Goal: Information Seeking & Learning: Learn about a topic

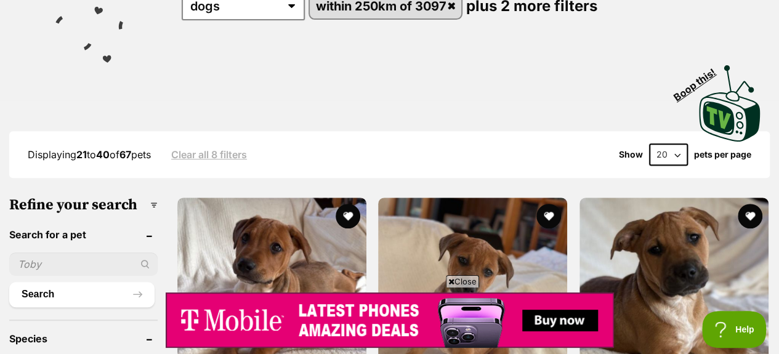
scroll to position [62, 0]
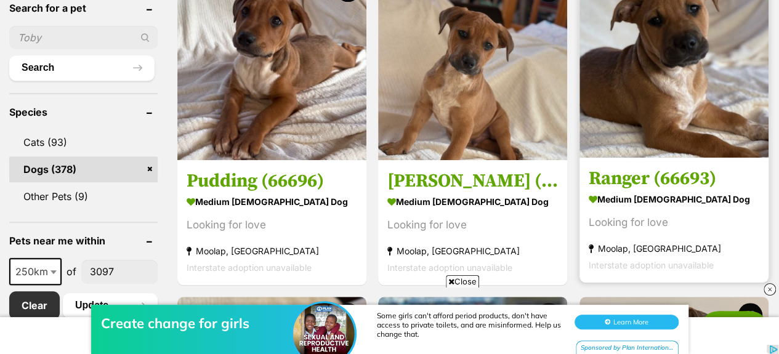
scroll to position [308, 0]
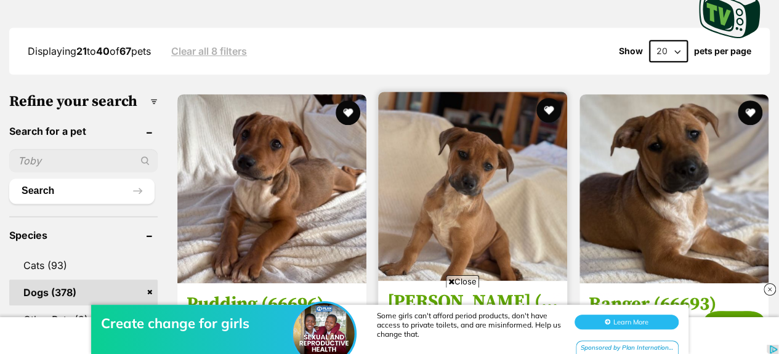
click at [484, 156] on img at bounding box center [472, 186] width 189 height 189
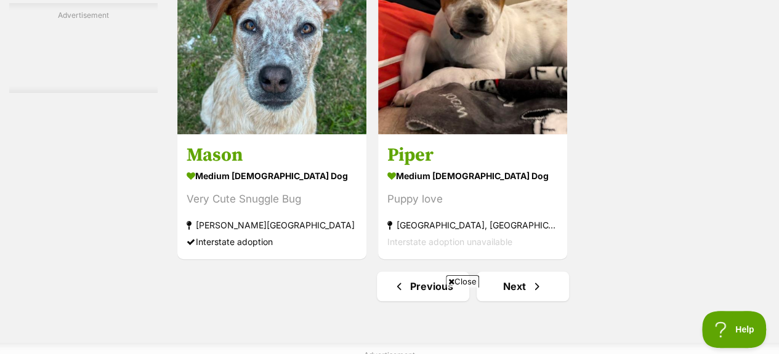
scroll to position [2893, 0]
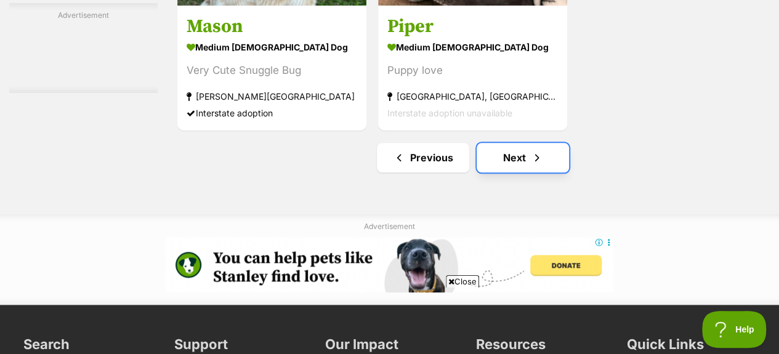
click at [518, 155] on link "Next" at bounding box center [522, 158] width 92 height 30
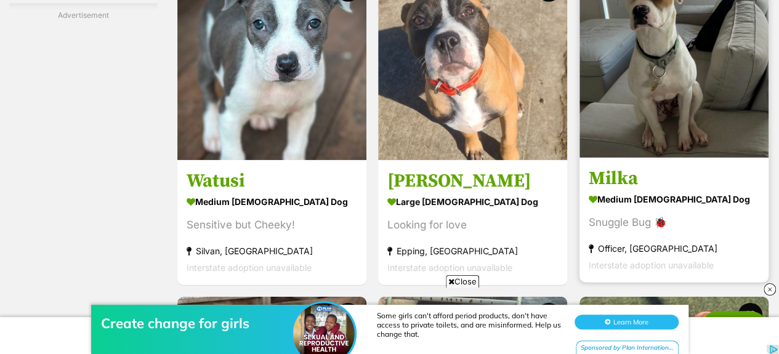
click at [661, 70] on img at bounding box center [673, 63] width 189 height 189
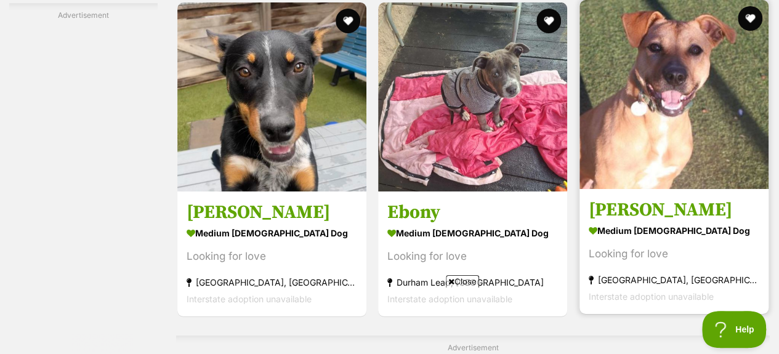
click at [682, 74] on img at bounding box center [673, 94] width 189 height 189
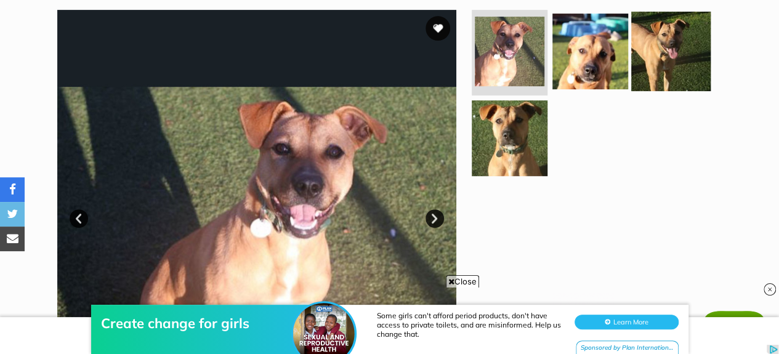
click at [660, 38] on img at bounding box center [670, 50] width 79 height 79
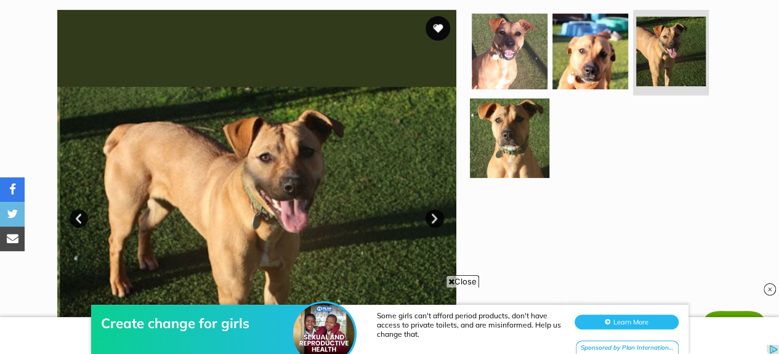
click at [502, 131] on img at bounding box center [509, 137] width 79 height 79
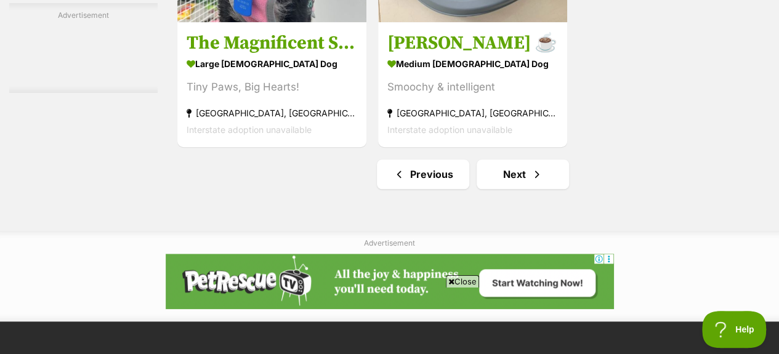
scroll to position [2941, 0]
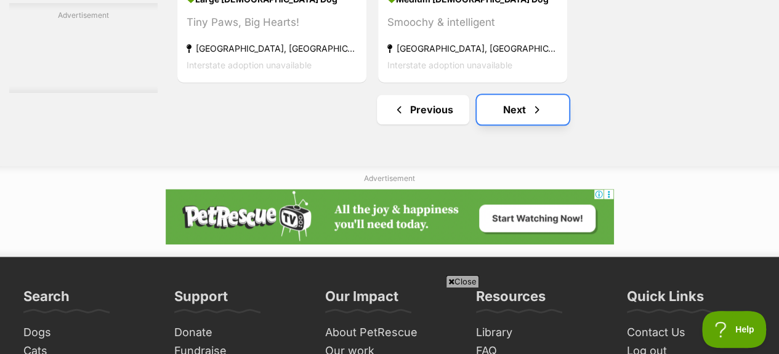
click at [513, 110] on link "Next" at bounding box center [522, 110] width 92 height 30
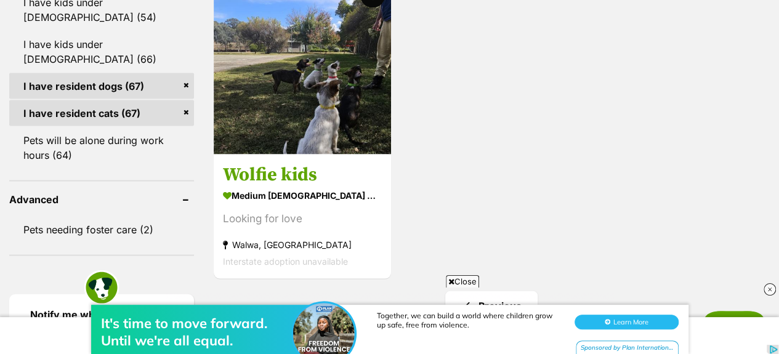
scroll to position [1354, 0]
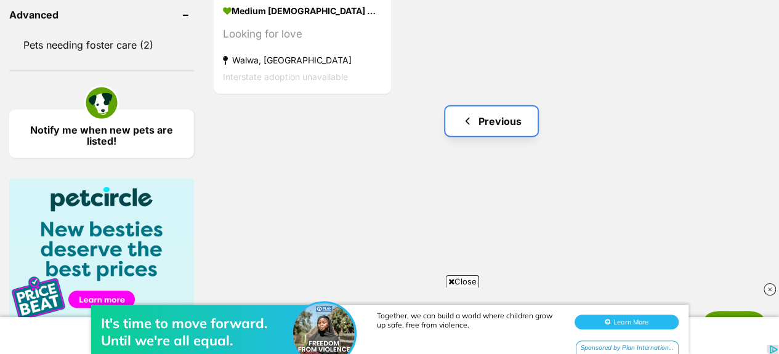
click at [496, 123] on link "Previous" at bounding box center [491, 122] width 92 height 30
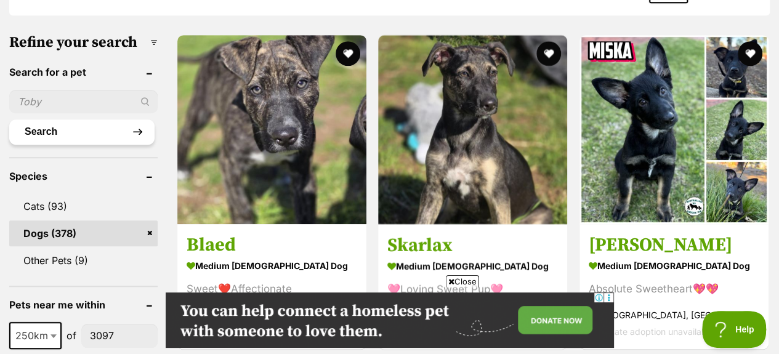
scroll to position [369, 0]
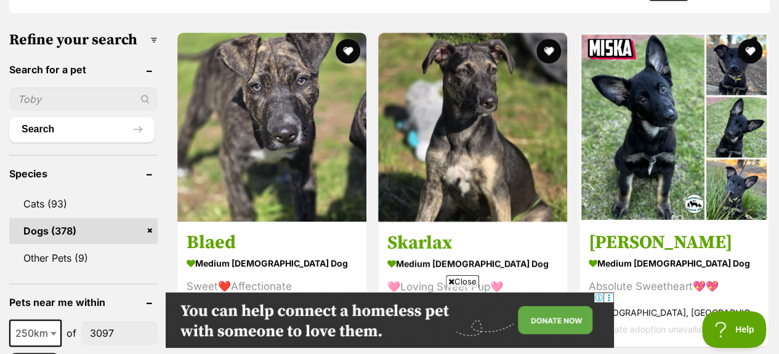
click at [36, 97] on input "text" at bounding box center [83, 98] width 148 height 23
click at [147, 98] on div "113889" at bounding box center [83, 98] width 148 height 23
click at [81, 98] on input "113889" at bounding box center [83, 98] width 148 height 23
click at [145, 97] on div "1138890" at bounding box center [83, 98] width 148 height 23
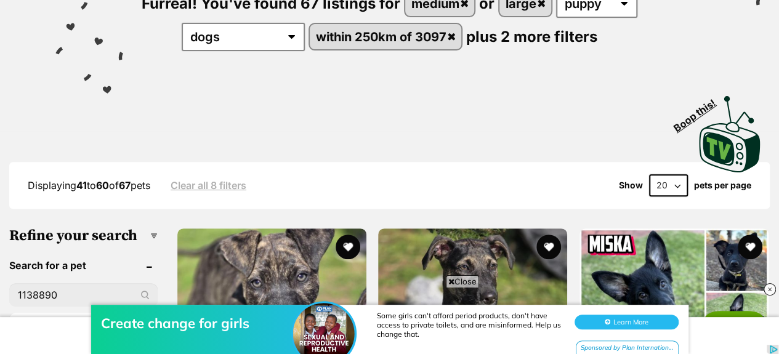
scroll to position [246, 0]
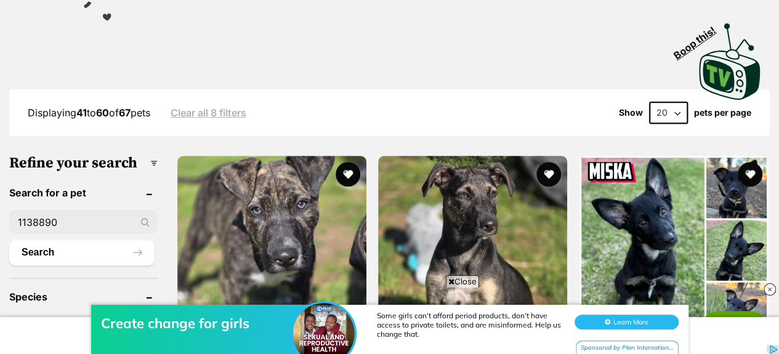
drag, startPoint x: 66, startPoint y: 222, endPoint x: 0, endPoint y: 226, distance: 66.0
type input "jax"
click at [144, 223] on div "jax" at bounding box center [83, 222] width 148 height 23
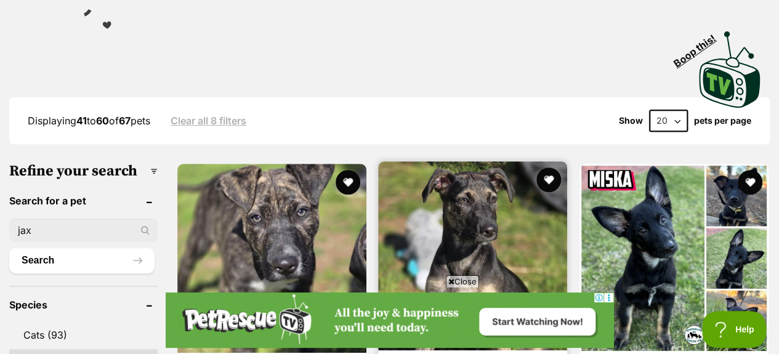
scroll to position [308, 0]
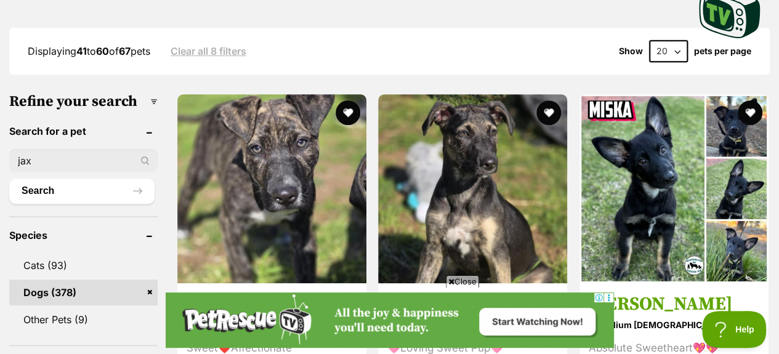
click at [209, 52] on link "Clear all 8 filters" at bounding box center [209, 51] width 76 height 11
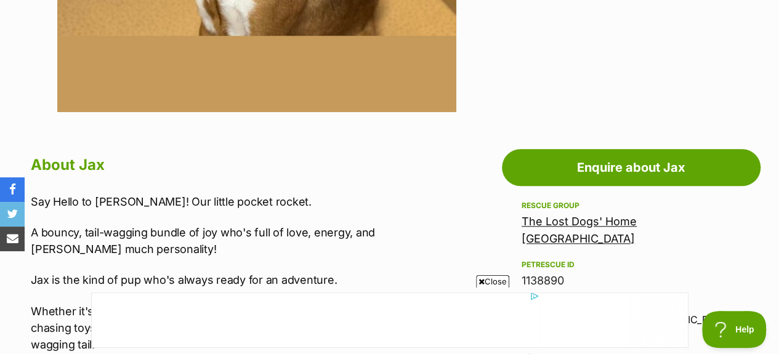
scroll to position [616, 0]
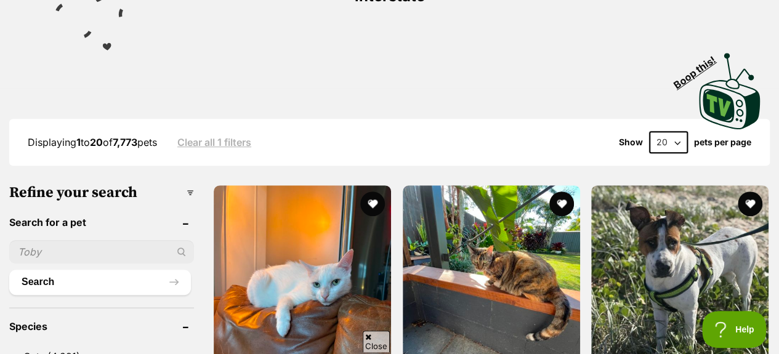
click at [46, 240] on input "text" at bounding box center [101, 251] width 185 height 23
type input "jax"
click at [180, 240] on div "jax" at bounding box center [101, 251] width 185 height 23
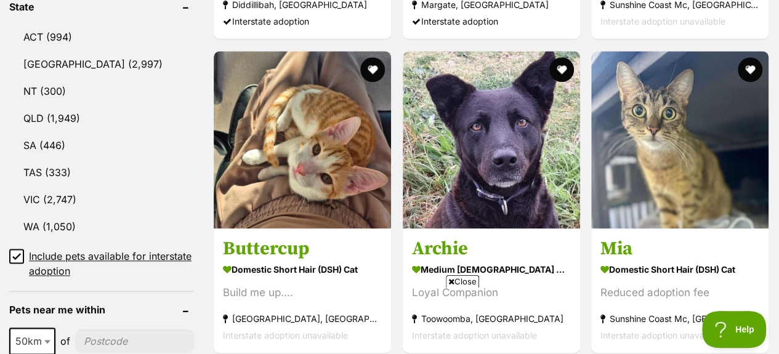
scroll to position [739, 0]
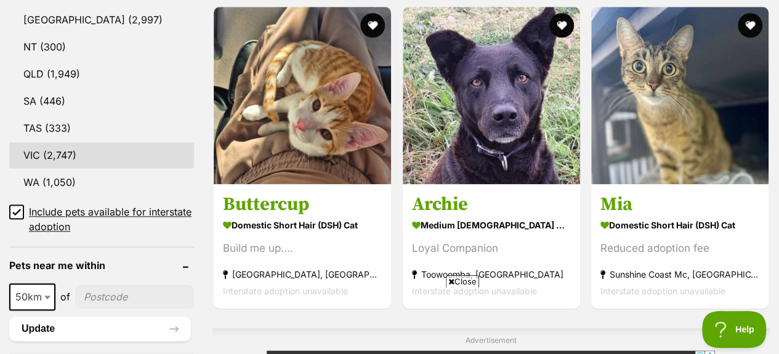
click at [41, 142] on link "VIC (2,747)" at bounding box center [101, 155] width 185 height 26
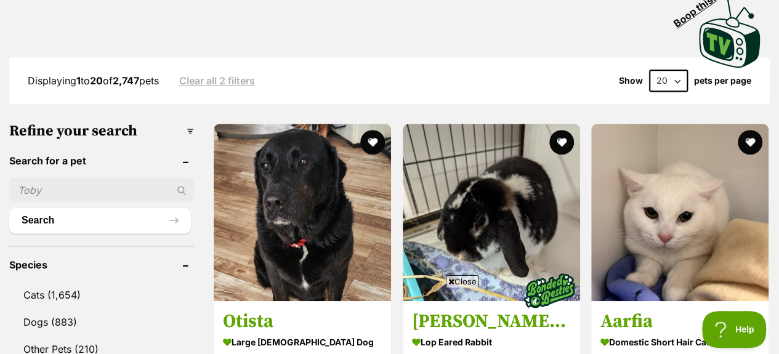
click at [71, 179] on input "text" at bounding box center [101, 190] width 185 height 23
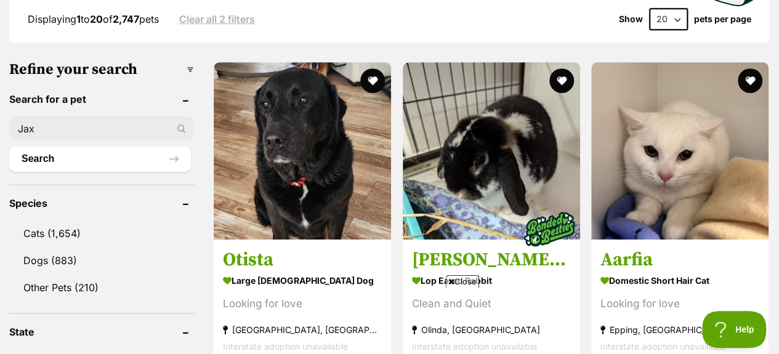
type input "Jax"
click at [182, 117] on div "Jax" at bounding box center [101, 128] width 185 height 23
click at [176, 147] on button "Search" at bounding box center [100, 159] width 182 height 25
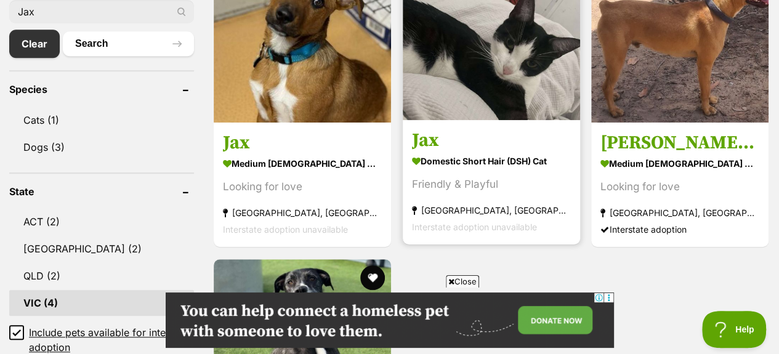
scroll to position [369, 0]
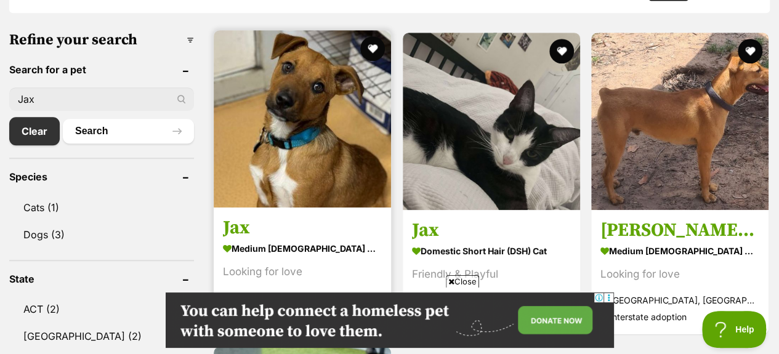
click at [278, 115] on img at bounding box center [302, 118] width 177 height 177
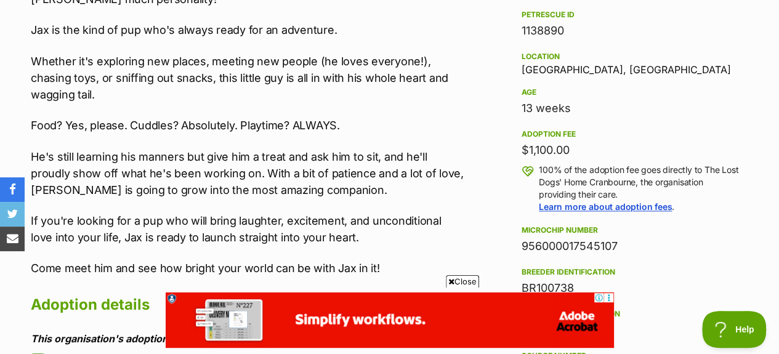
scroll to position [862, 0]
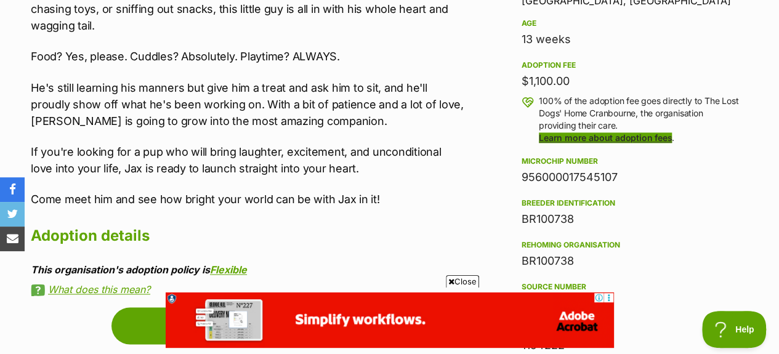
click at [598, 132] on link "Learn more about adoption fees" at bounding box center [605, 137] width 133 height 10
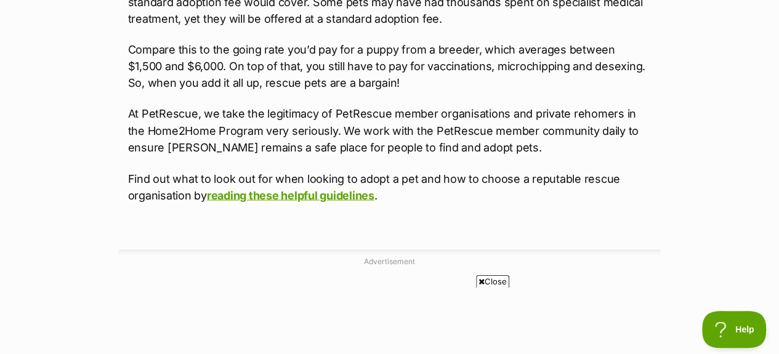
scroll to position [1047, 0]
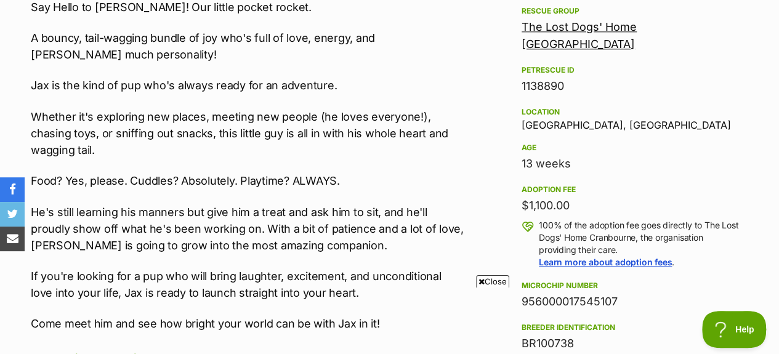
scroll to position [614, 0]
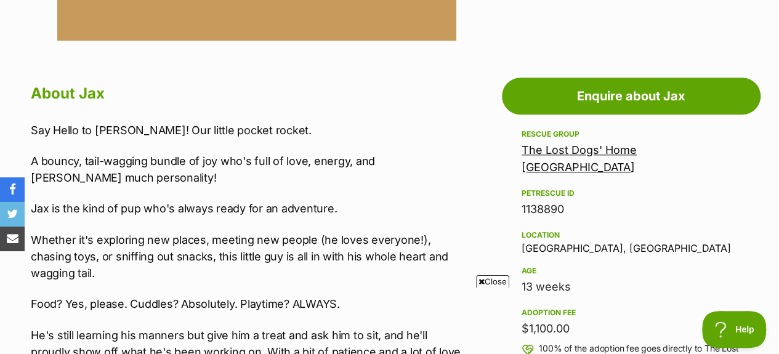
click at [577, 150] on link "The Lost Dogs' Home [GEOGRAPHIC_DATA]" at bounding box center [578, 158] width 115 height 30
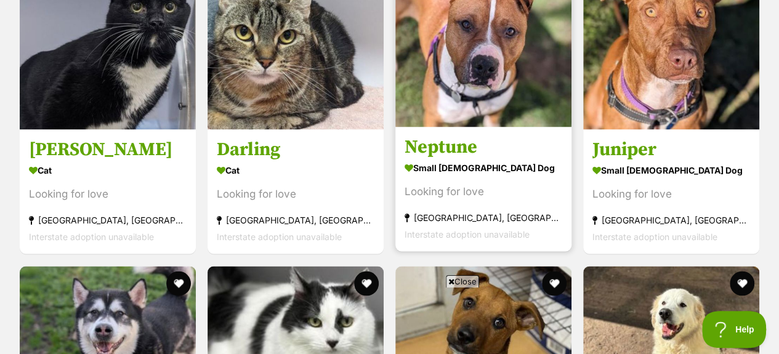
scroll to position [923, 0]
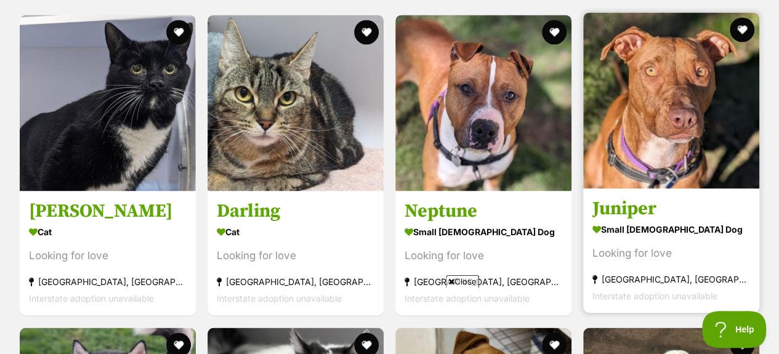
click at [653, 119] on img at bounding box center [671, 100] width 176 height 176
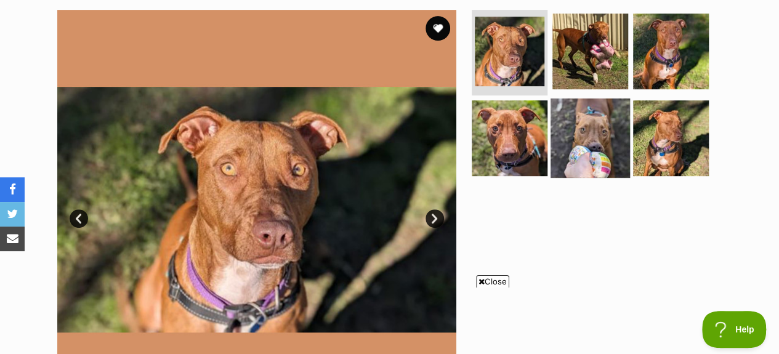
click at [600, 136] on img at bounding box center [589, 137] width 79 height 79
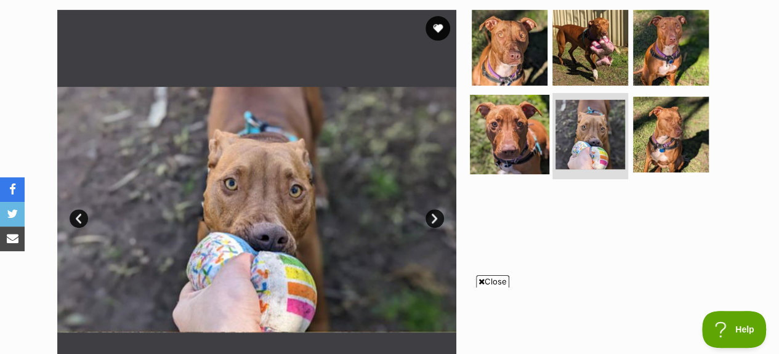
click at [528, 142] on img at bounding box center [509, 134] width 79 height 79
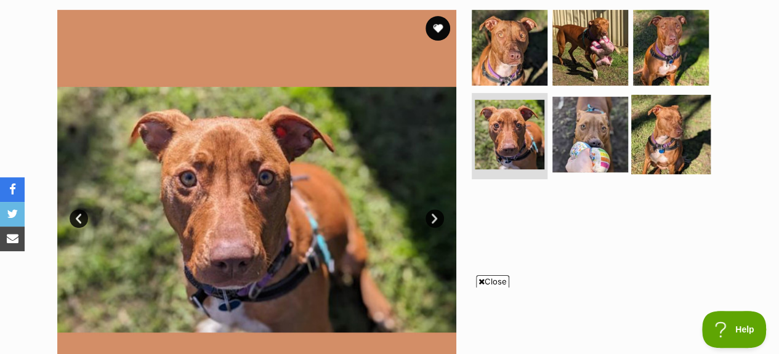
click at [657, 129] on img at bounding box center [670, 134] width 79 height 79
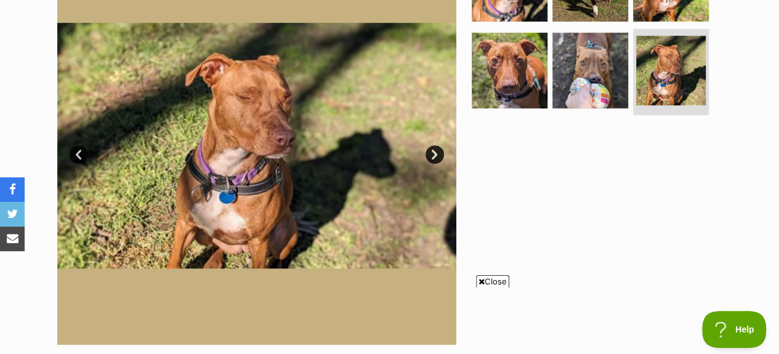
scroll to position [246, 0]
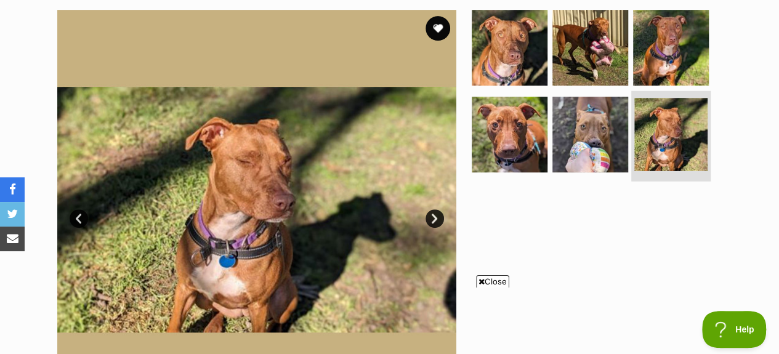
click at [682, 137] on img at bounding box center [670, 134] width 73 height 73
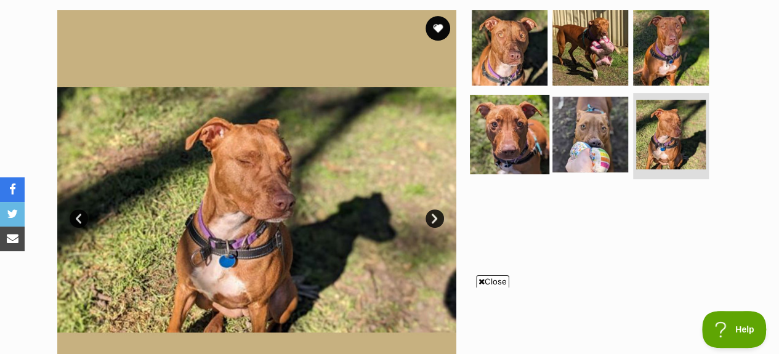
click at [525, 145] on img at bounding box center [509, 134] width 79 height 79
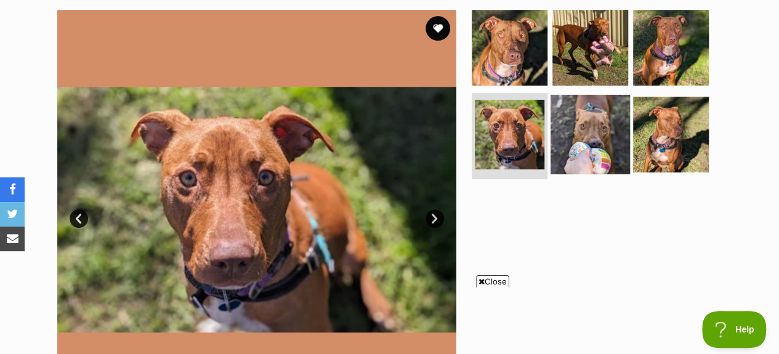
click at [569, 134] on img at bounding box center [589, 134] width 79 height 79
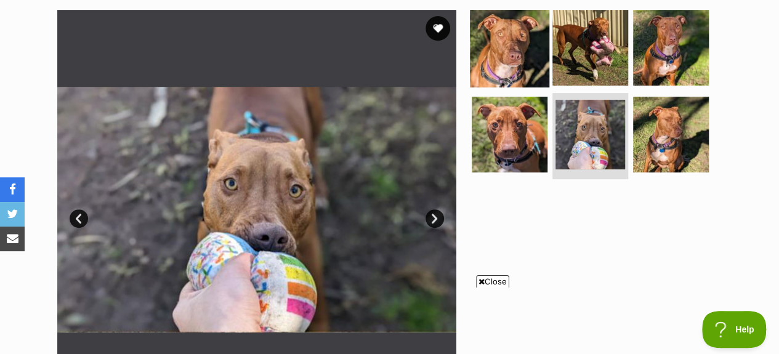
click at [491, 60] on img at bounding box center [509, 46] width 79 height 79
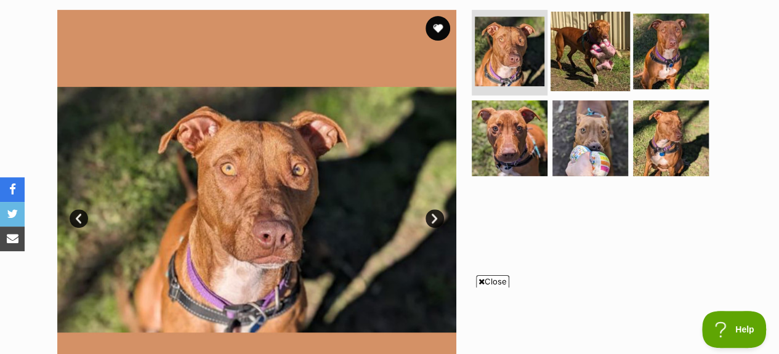
click at [572, 56] on img at bounding box center [589, 50] width 79 height 79
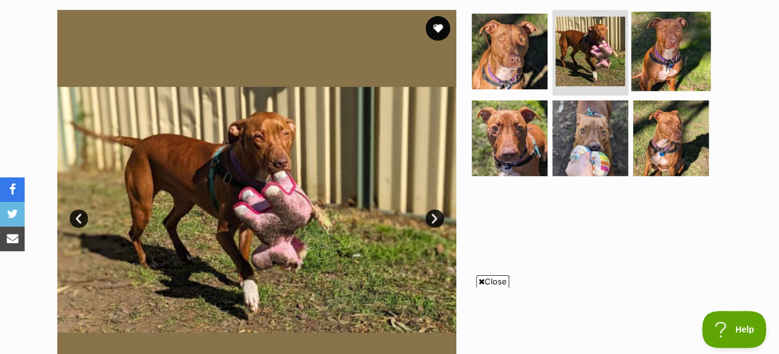
click at [637, 64] on img at bounding box center [670, 50] width 79 height 79
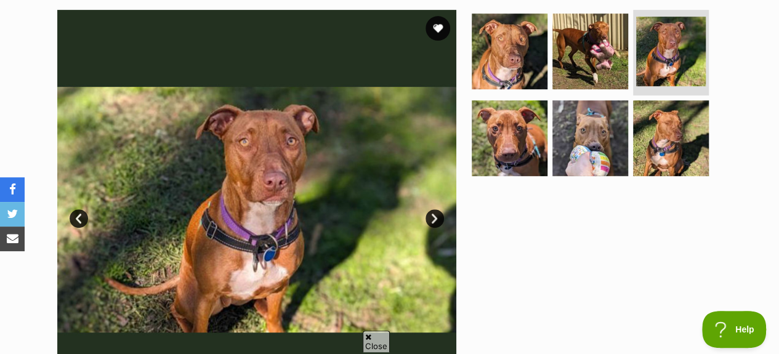
scroll to position [0, 0]
